Goal: Check status: Check status

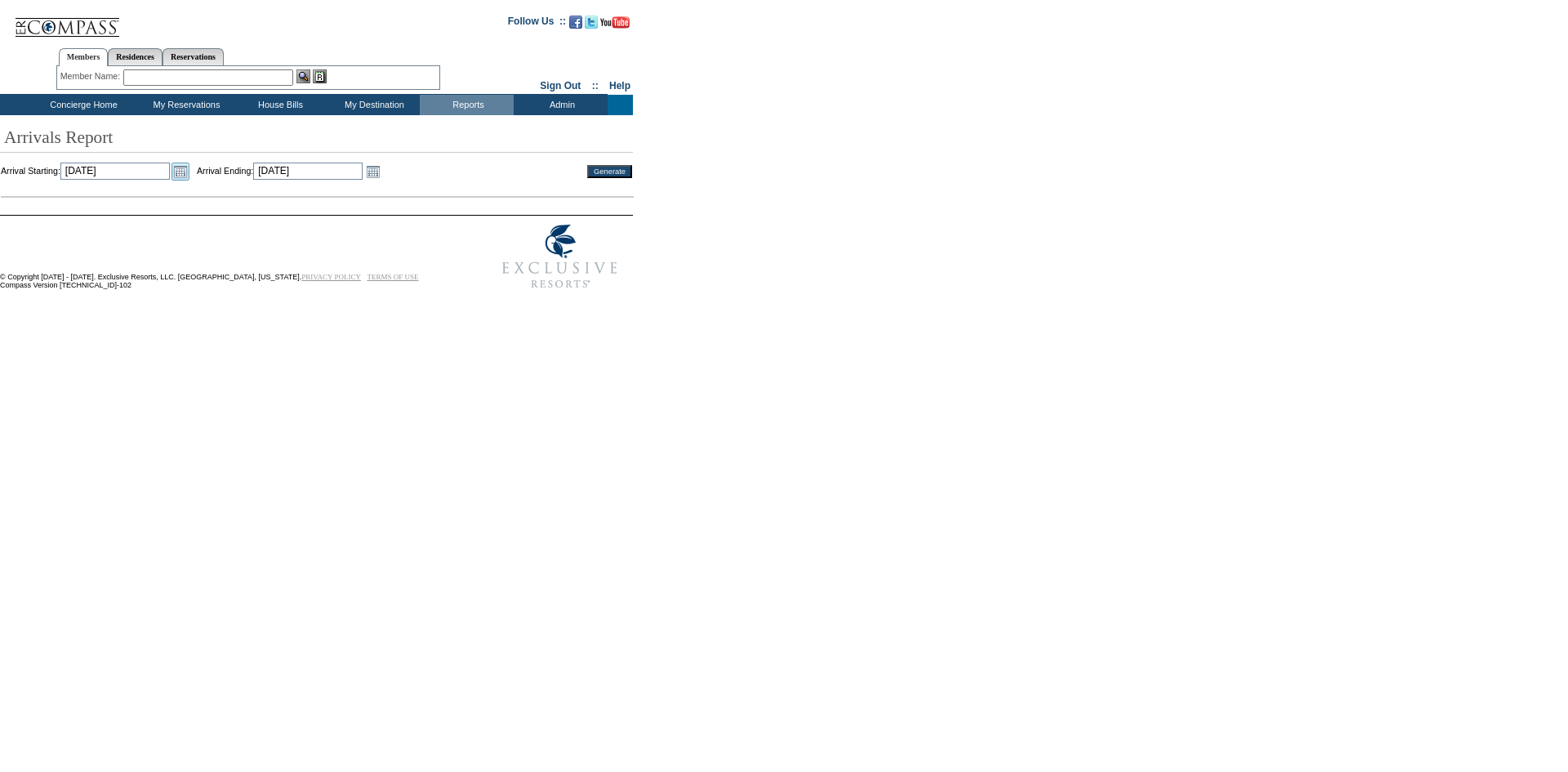
click at [189, 176] on link "Open the calendar popup." at bounding box center [180, 171] width 18 height 18
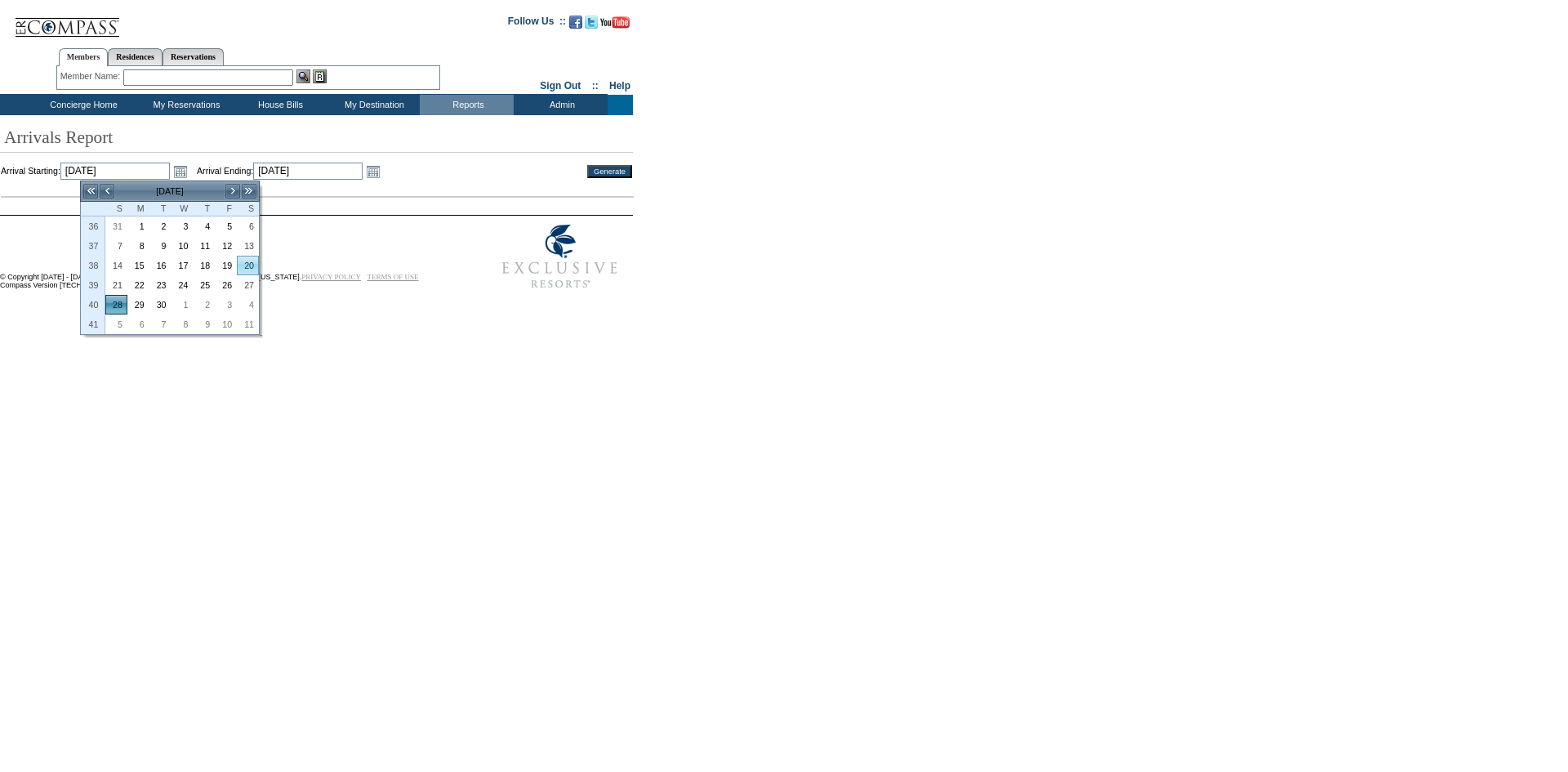
click at [246, 266] on link "20" at bounding box center [248, 265] width 21 height 18
type input "[DATE]"
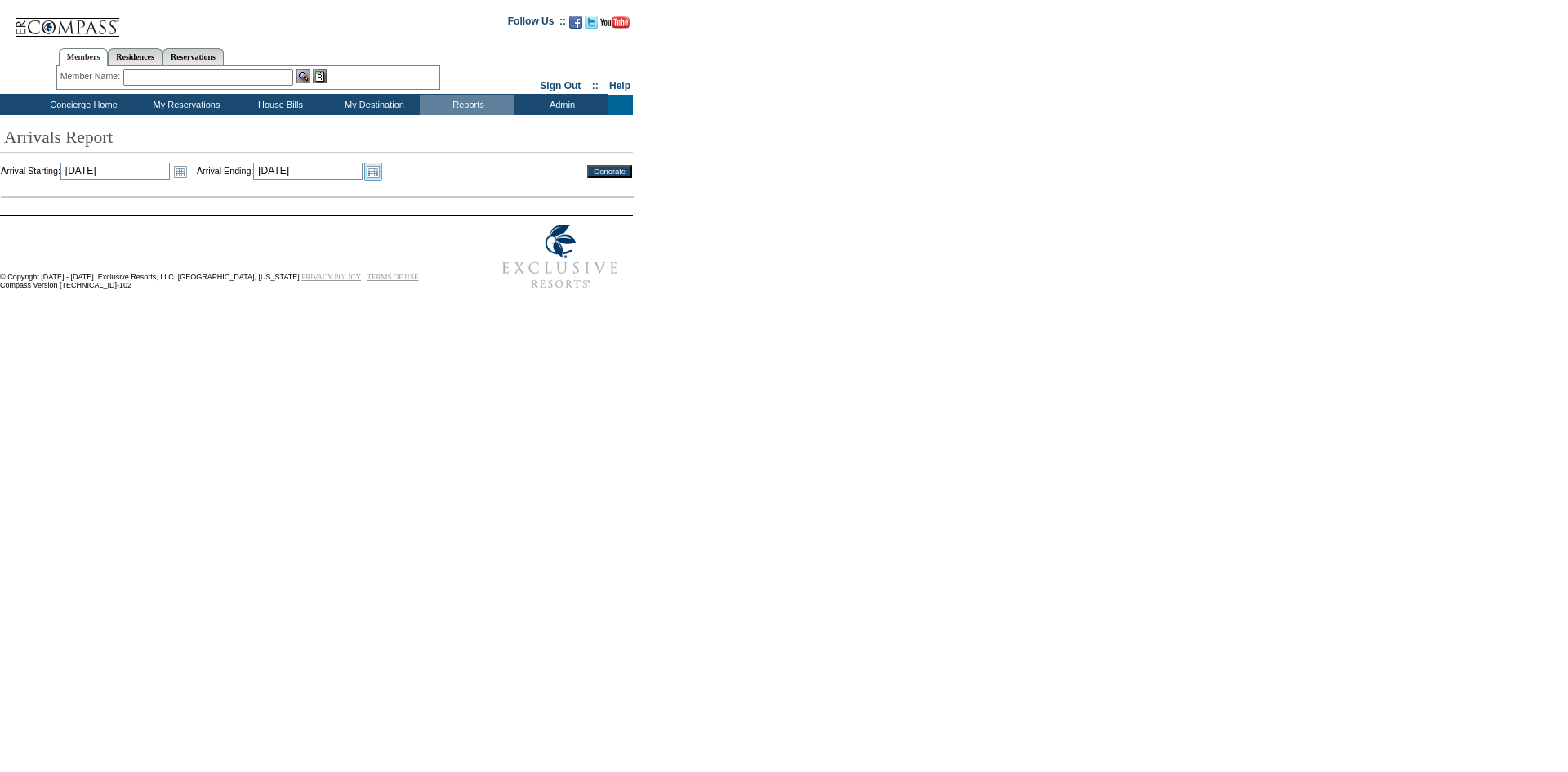
click at [382, 170] on link "Open the calendar popup." at bounding box center [373, 171] width 18 height 18
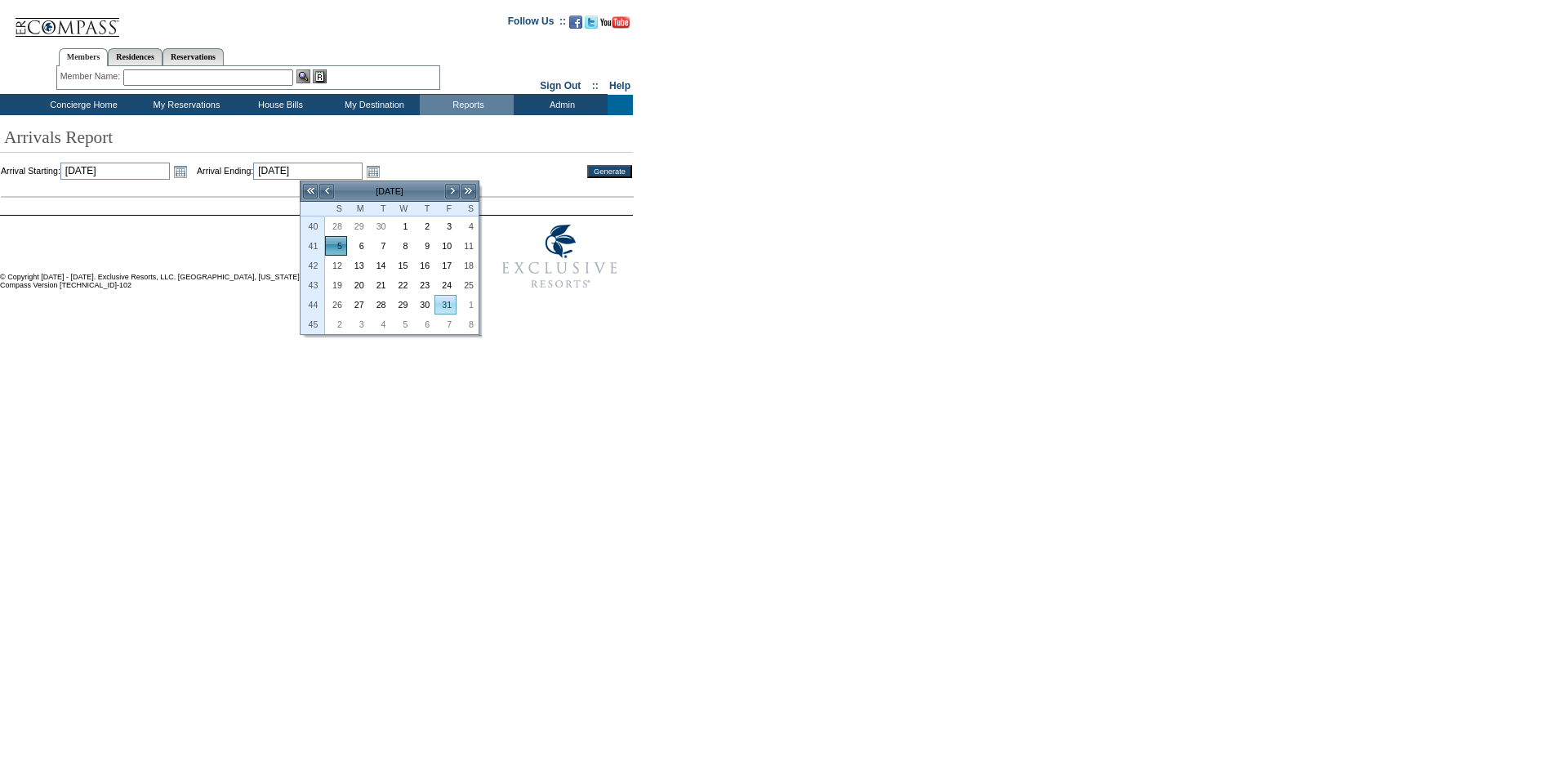
click at [442, 303] on link "31" at bounding box center [446, 305] width 21 height 18
type input "[DATE]"
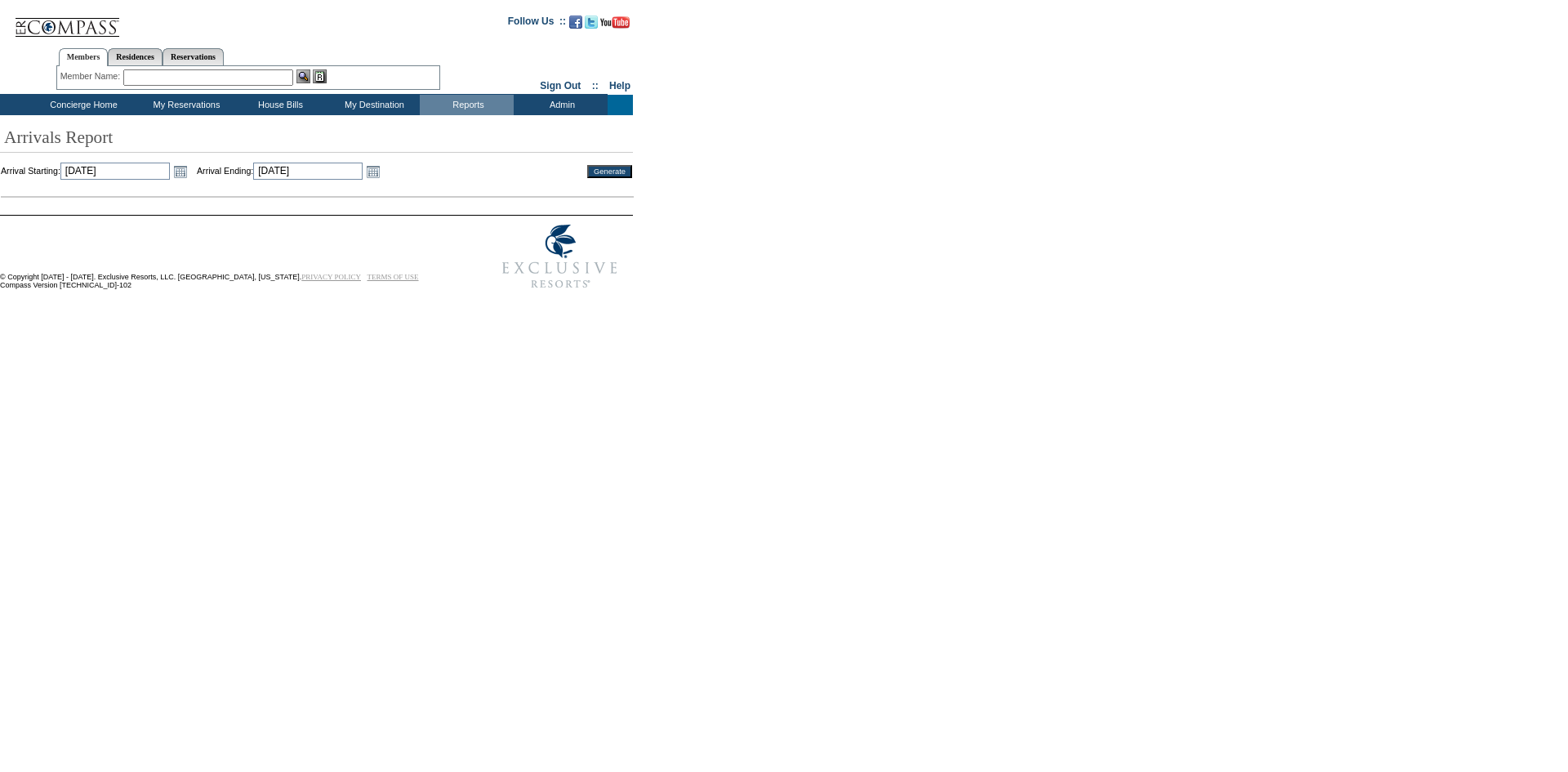
click at [613, 168] on input "Generate" at bounding box center [609, 171] width 45 height 13
